Goal: Check status

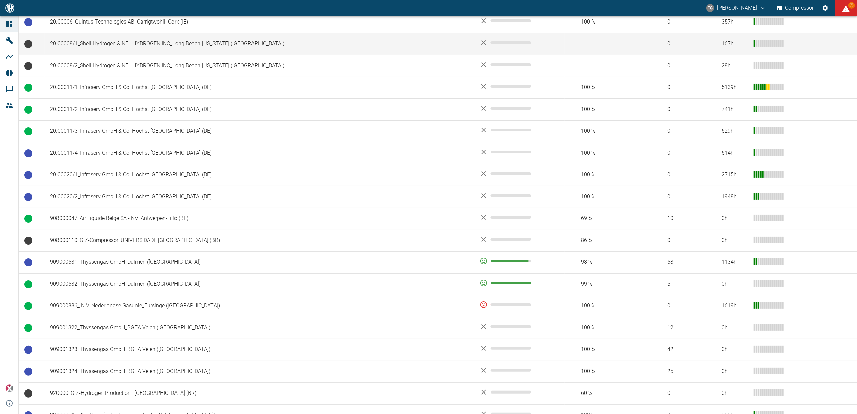
scroll to position [358, 0]
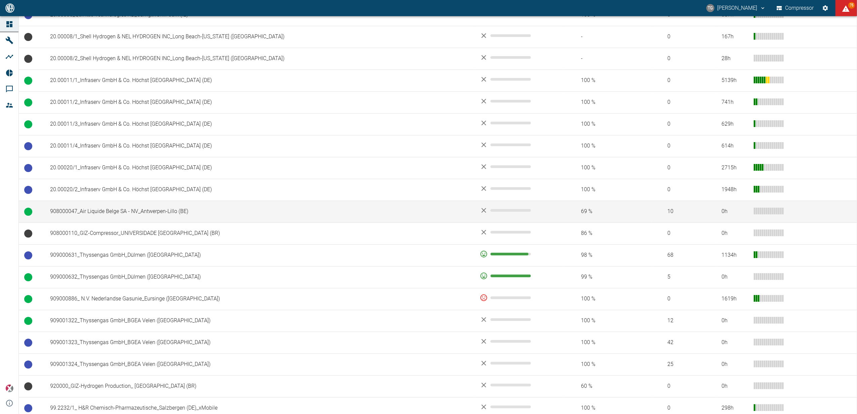
click at [113, 217] on td "908000047_Air Liquide Belge SA - NV_Antwerpen-Lillo (BE)" at bounding box center [260, 212] width 430 height 22
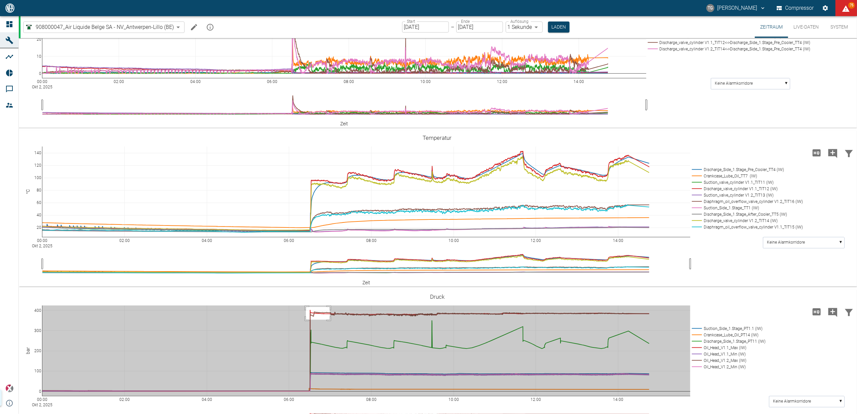
scroll to position [472, 0]
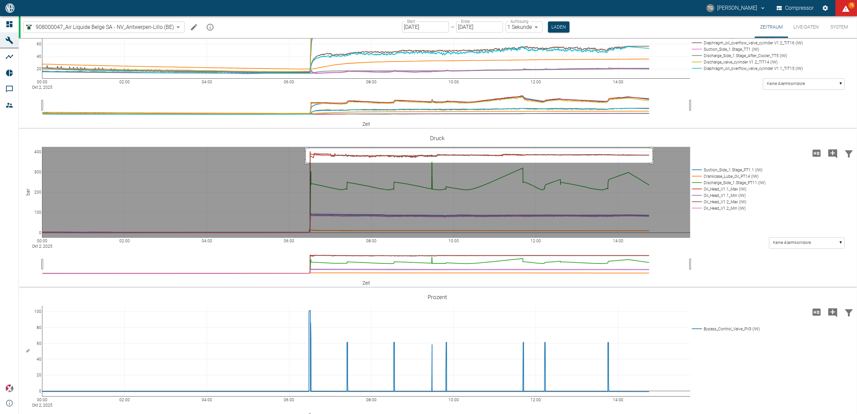
drag, startPoint x: 306, startPoint y: 220, endPoint x: 653, endPoint y: 234, distance: 347.0
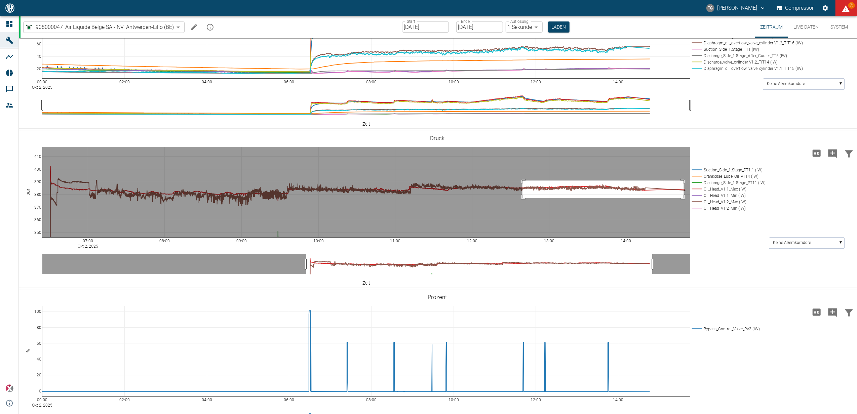
drag, startPoint x: 523, startPoint y: 252, endPoint x: 684, endPoint y: 270, distance: 162.3
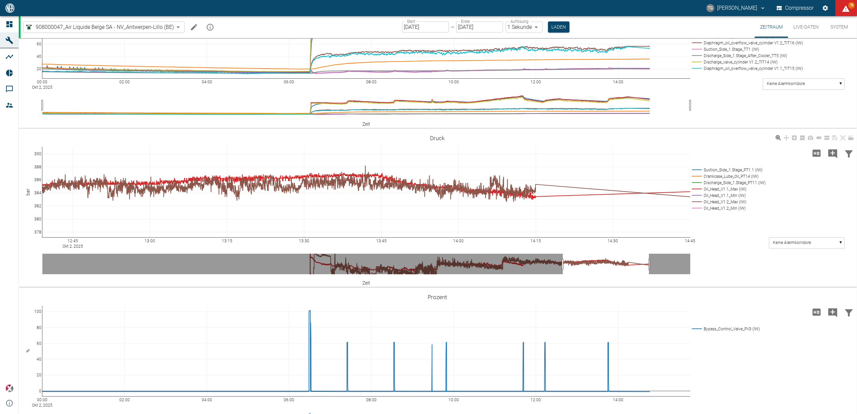
click at [699, 205] on rect at bounding box center [727, 202] width 75 height 6
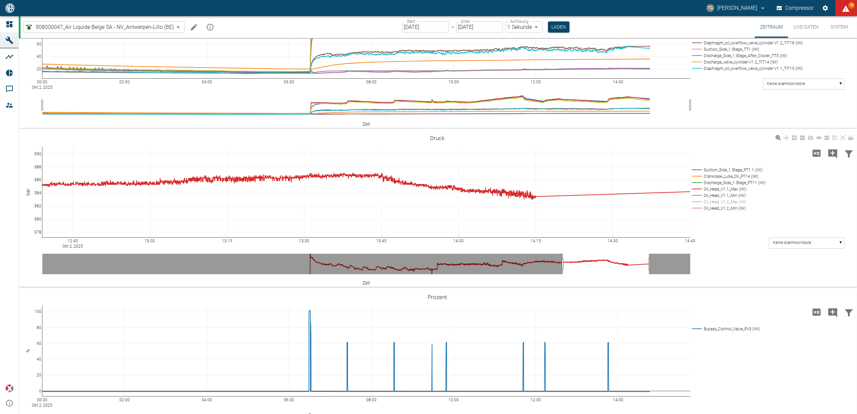
click at [708, 205] on rect at bounding box center [727, 202] width 75 height 6
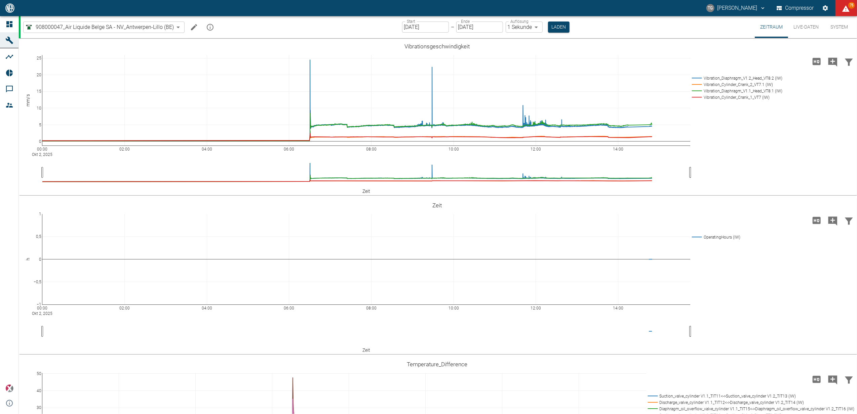
scroll to position [472, 0]
